Goal: Transaction & Acquisition: Purchase product/service

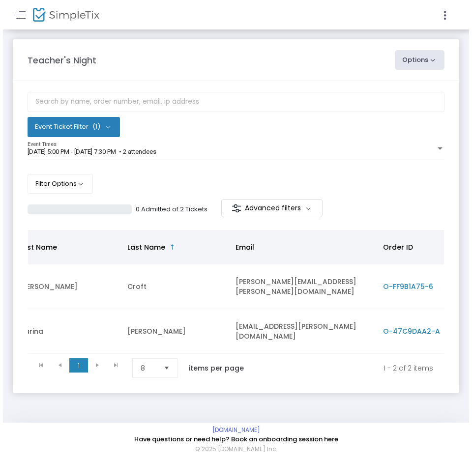
scroll to position [0, 143]
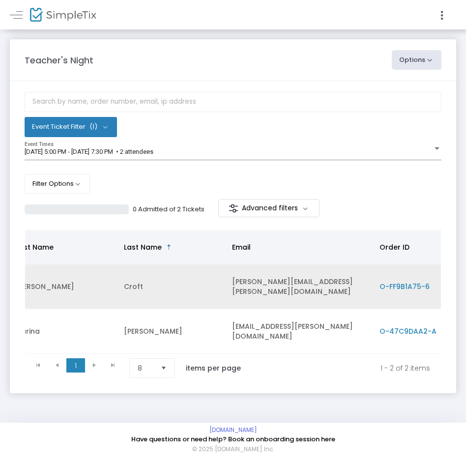
click at [385, 286] on span "O-FF9B1A75-6" at bounding box center [404, 286] width 50 height 10
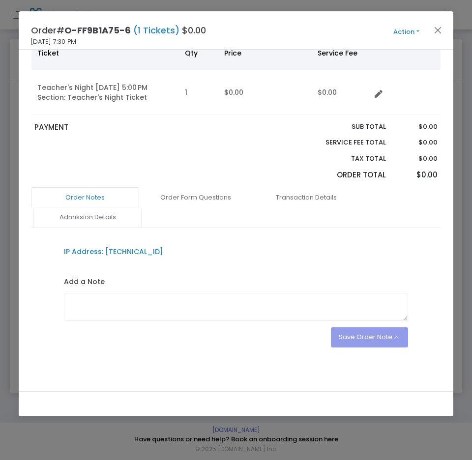
click at [92, 214] on link "Admission Details" at bounding box center [87, 217] width 108 height 21
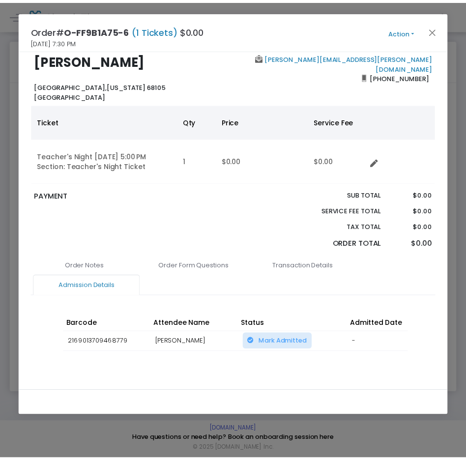
scroll to position [0, 0]
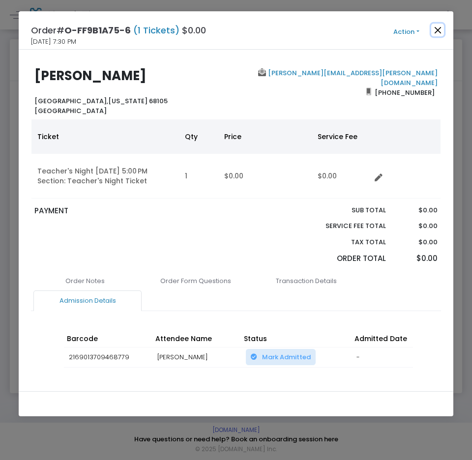
click at [436, 29] on button "Close" at bounding box center [437, 30] width 13 height 13
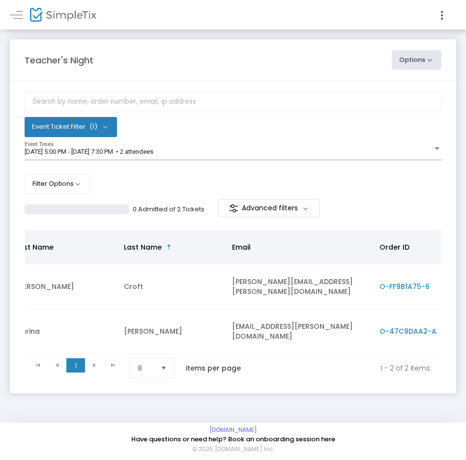
click at [400, 326] on span "O-47C9DAA2-A" at bounding box center [407, 331] width 57 height 10
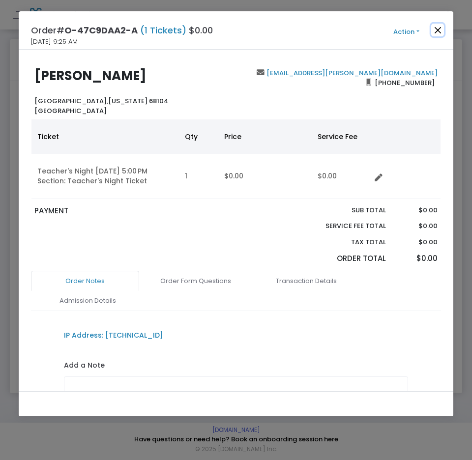
click at [439, 28] on button "Close" at bounding box center [437, 30] width 13 height 13
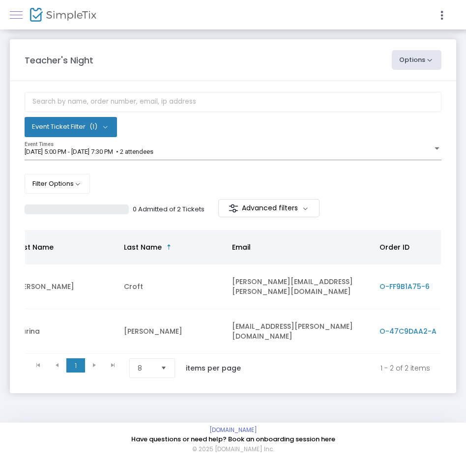
click at [20, 17] on link at bounding box center [16, 14] width 13 height 13
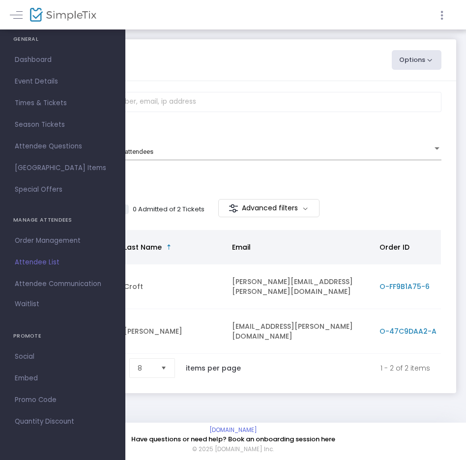
click at [438, 15] on icon at bounding box center [441, 15] width 9 height 12
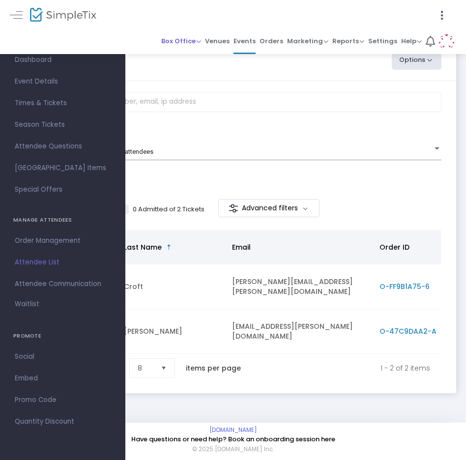
click at [187, 38] on span "Box Office" at bounding box center [181, 40] width 40 height 9
click at [209, 59] on li "Sell Tickets" at bounding box center [196, 57] width 70 height 19
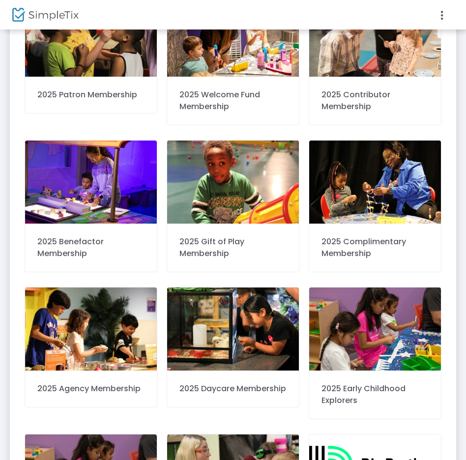
scroll to position [393, 0]
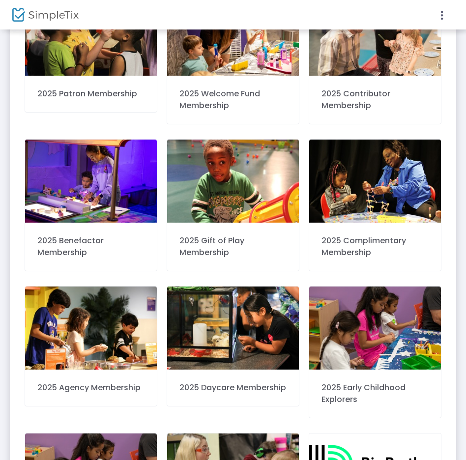
click at [371, 327] on div at bounding box center [233, 230] width 466 height 460
click at [372, 327] on img at bounding box center [375, 327] width 132 height 83
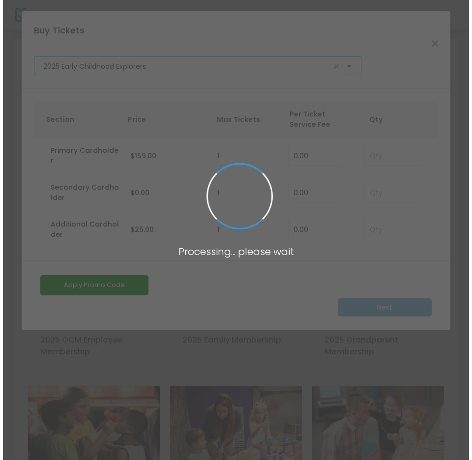
scroll to position [0, 0]
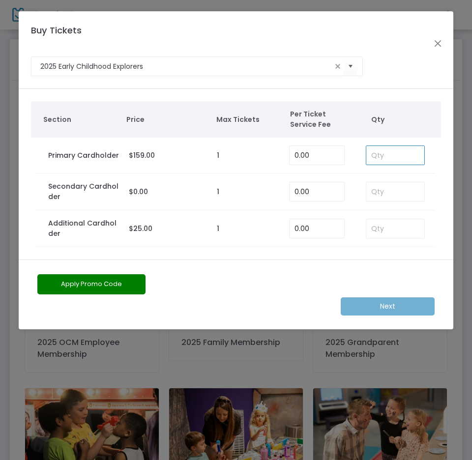
click at [406, 158] on input at bounding box center [395, 155] width 58 height 19
type input "1"
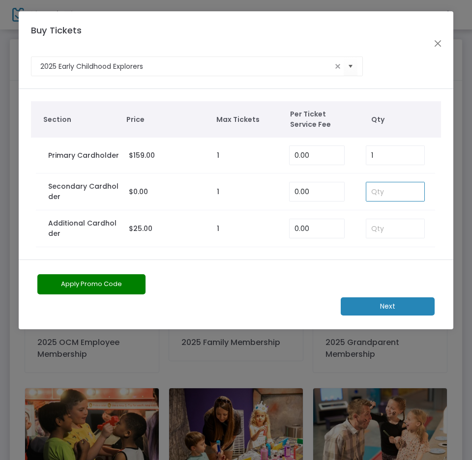
drag, startPoint x: 389, startPoint y: 188, endPoint x: 380, endPoint y: 249, distance: 61.6
click at [389, 188] on input at bounding box center [395, 191] width 58 height 19
type input "1"
click at [367, 302] on m-button "Next" at bounding box center [387, 306] width 94 height 18
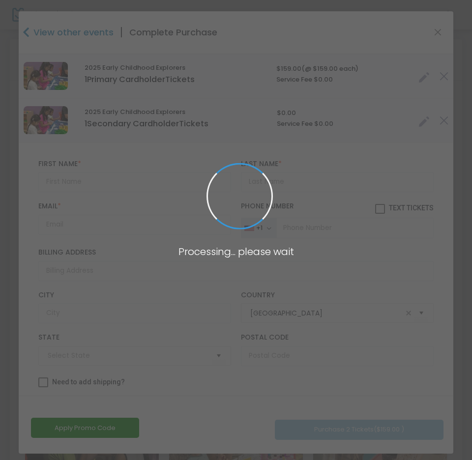
type input "[US_STATE]"
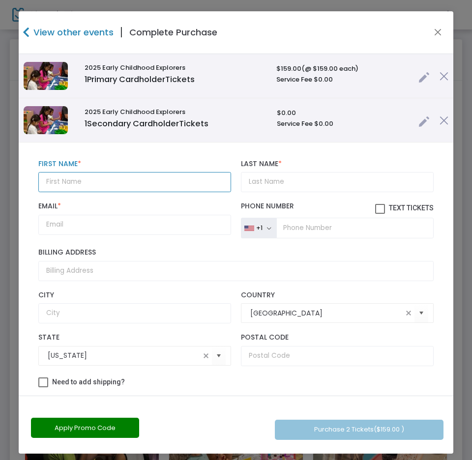
click at [118, 186] on input "text" at bounding box center [134, 182] width 193 height 20
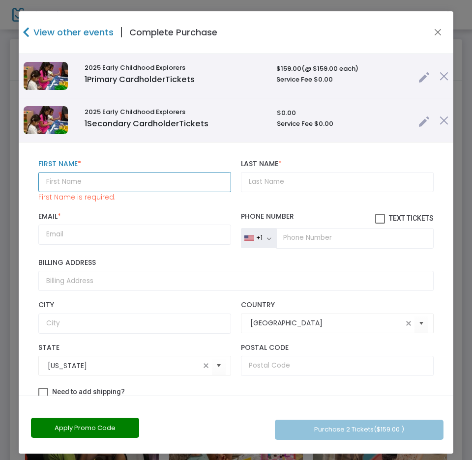
click at [124, 181] on input "text" at bounding box center [134, 182] width 193 height 20
paste input "Denierka"
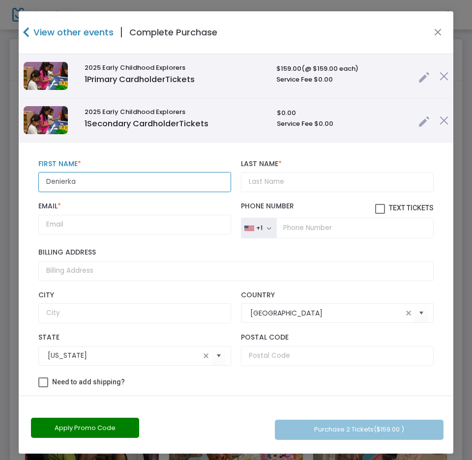
click at [191, 186] on input "Denierka" at bounding box center [134, 182] width 193 height 20
type input "Denierka"
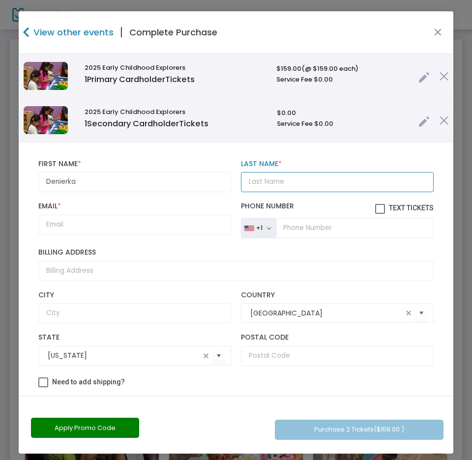
click at [252, 180] on input "Last Name *" at bounding box center [337, 182] width 193 height 20
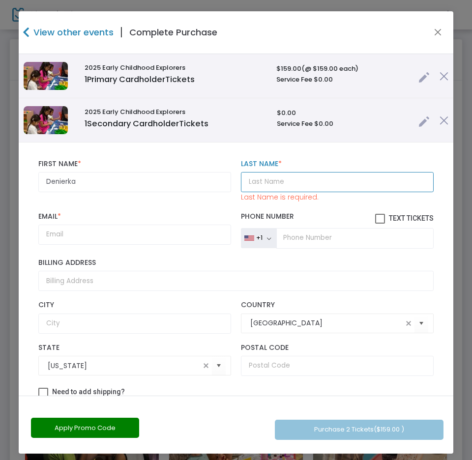
drag, startPoint x: 280, startPoint y: 192, endPoint x: 280, endPoint y: 186, distance: 5.4
click at [280, 191] on input "Last Name *" at bounding box center [337, 182] width 193 height 20
paste input "[PERSON_NAME]"
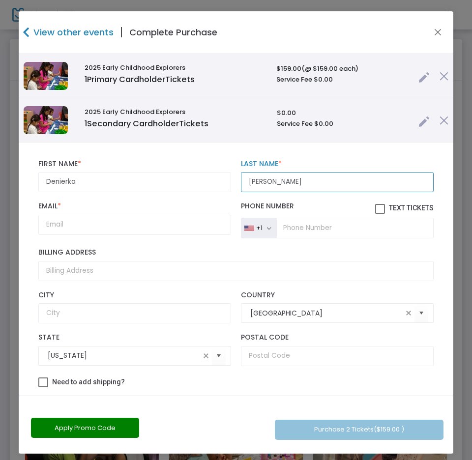
type input "[PERSON_NAME]"
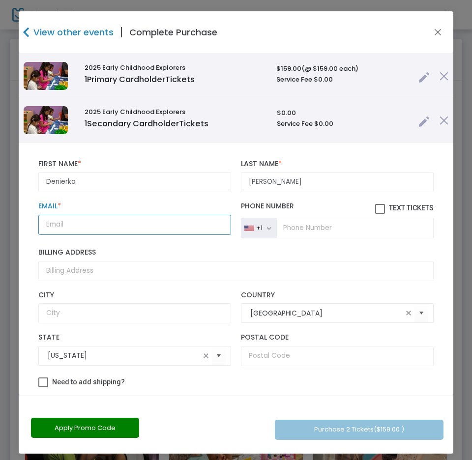
click at [139, 226] on input "Email *" at bounding box center [134, 225] width 193 height 20
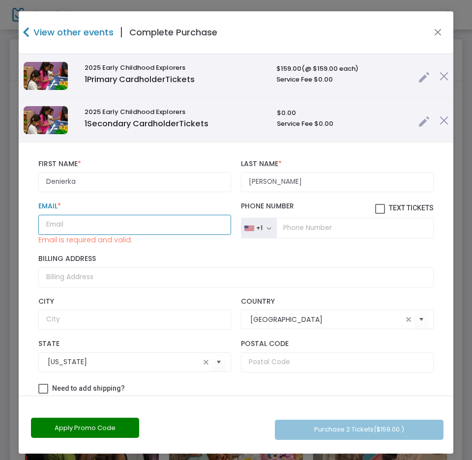
click at [130, 221] on input "Email *" at bounding box center [134, 225] width 193 height 20
paste input "[EMAIL_ADDRESS][DOMAIN_NAME]"
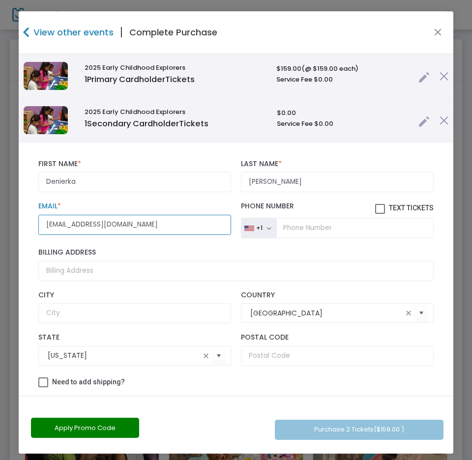
type input "[EMAIL_ADDRESS][DOMAIN_NAME]"
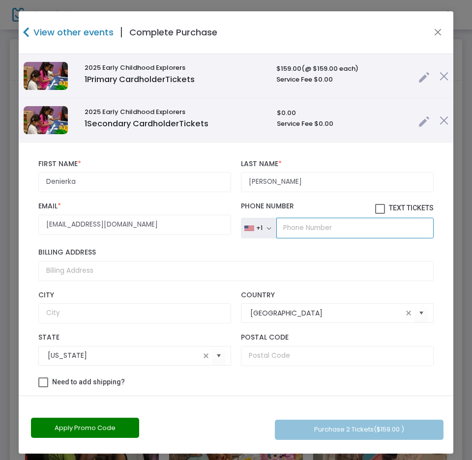
click at [300, 230] on input "tel" at bounding box center [354, 228] width 157 height 21
click at [299, 230] on input "tel" at bounding box center [354, 228] width 157 height 21
paste input "[PHONE_NUMBER]"
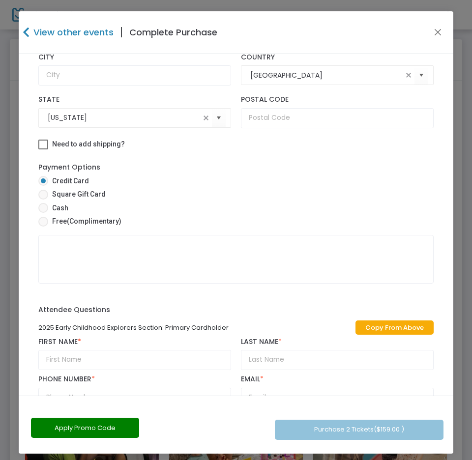
scroll to position [246, 0]
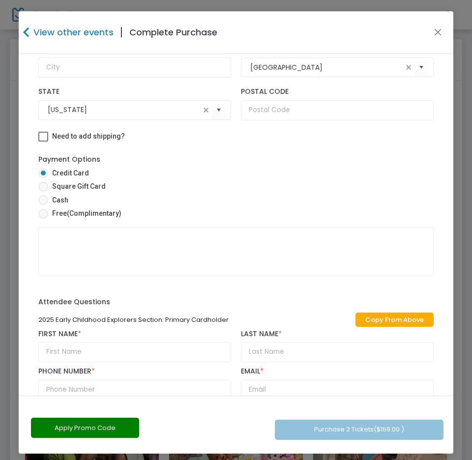
type input "[PHONE_NUMBER]"
click at [408, 321] on link "Copy From Above" at bounding box center [394, 319] width 78 height 14
type input "Denierka"
type input "[PERSON_NAME]"
type input "[PHONE_NUMBER]"
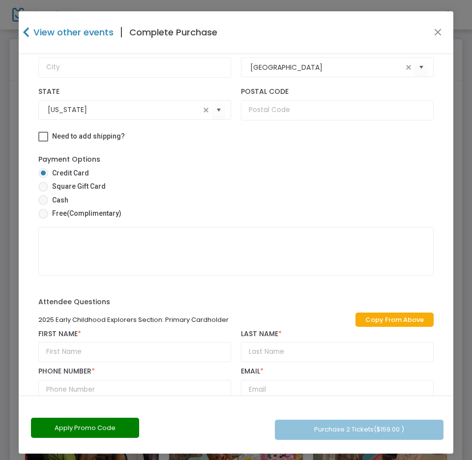
type input "[EMAIL_ADDRESS][DOMAIN_NAME]"
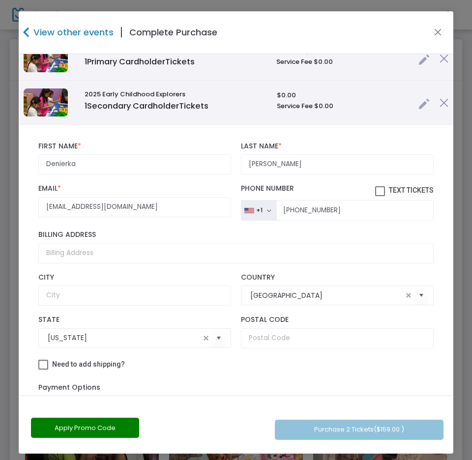
scroll to position [0, 0]
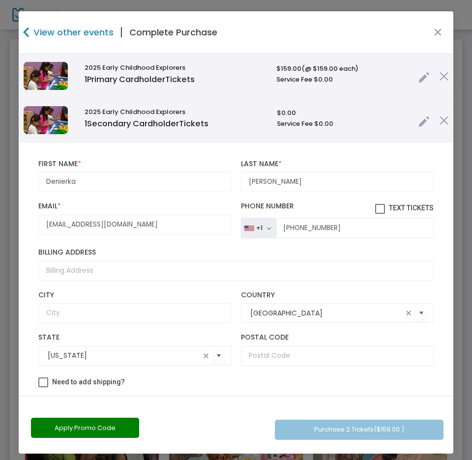
click at [439, 123] on img at bounding box center [443, 120] width 9 height 9
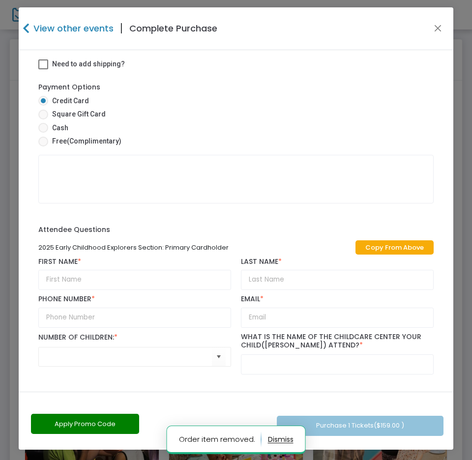
scroll to position [5, 0]
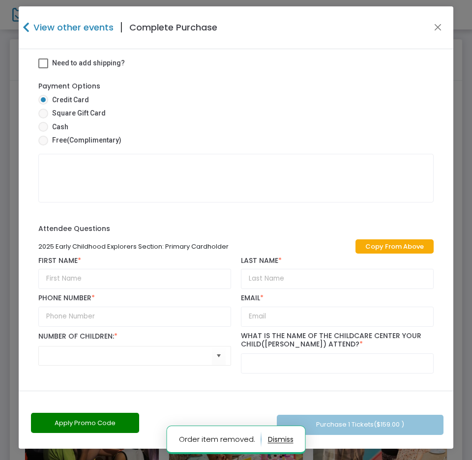
click at [384, 242] on link "Copy From Above" at bounding box center [394, 246] width 78 height 14
type input "Denierka"
type input "[PERSON_NAME]"
type input "[PHONE_NUMBER]"
type input "[EMAIL_ADDRESS][DOMAIN_NAME]"
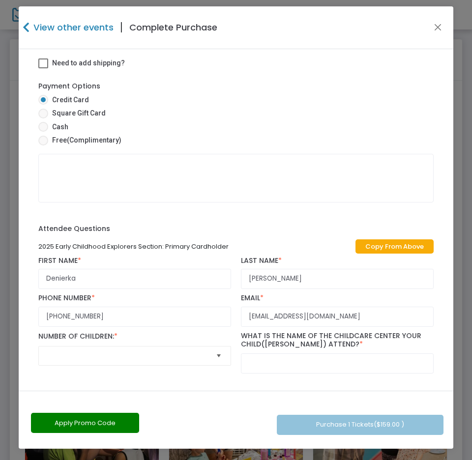
click at [213, 353] on span "Select" at bounding box center [219, 356] width 16 height 16
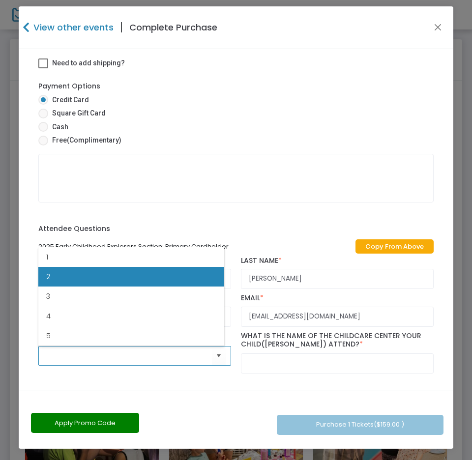
click at [125, 267] on li "2" at bounding box center [131, 277] width 186 height 20
type input "2"
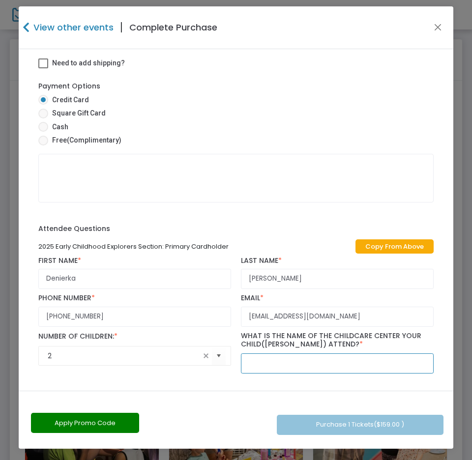
click at [326, 365] on input "text" at bounding box center [337, 363] width 193 height 20
type input "BET Learning"
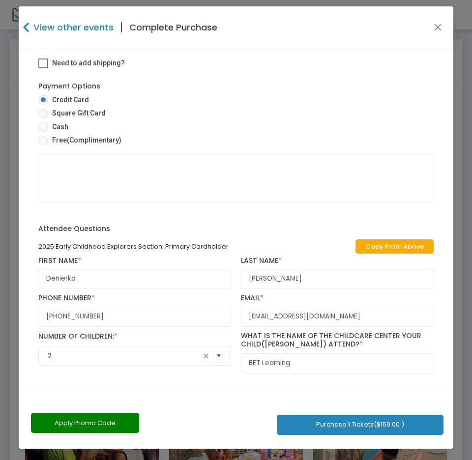
click at [107, 141] on span "(Complimentary)" at bounding box center [94, 140] width 55 height 8
click at [43, 145] on input "Free (Complimentary)" at bounding box center [43, 145] width 0 height 0
radio input "true"
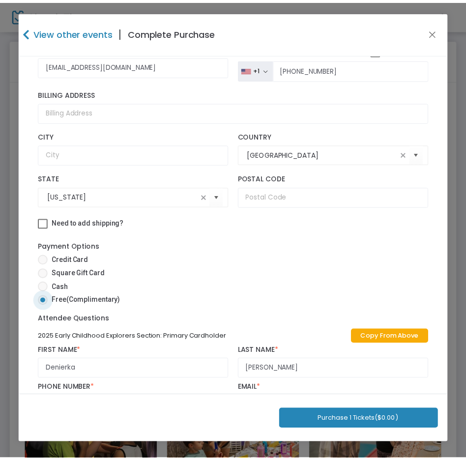
scroll to position [0, 0]
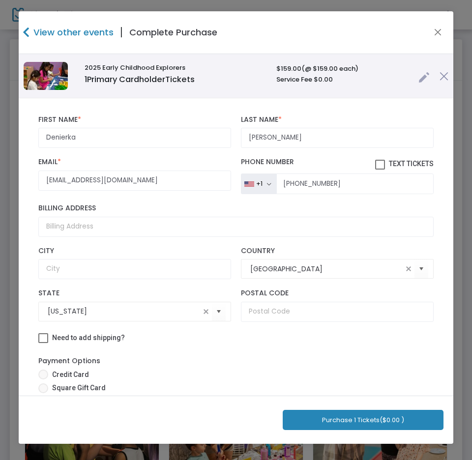
click at [395, 422] on span "($0.00 )" at bounding box center [391, 419] width 25 height 9
